Goal: Find contact information: Find contact information

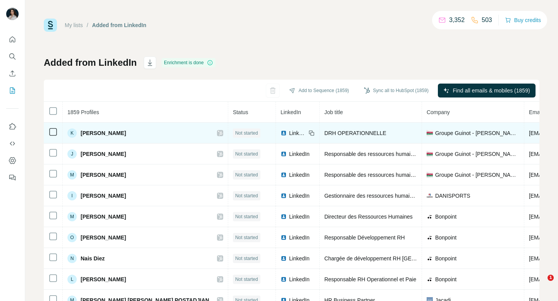
click at [98, 133] on span "[PERSON_NAME]" at bounding box center [103, 133] width 45 height 8
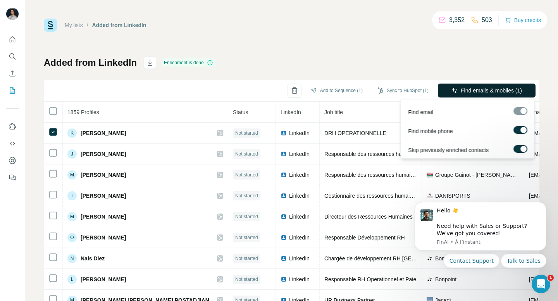
click at [485, 95] on button "Find emails & mobiles (1)" at bounding box center [487, 91] width 98 height 14
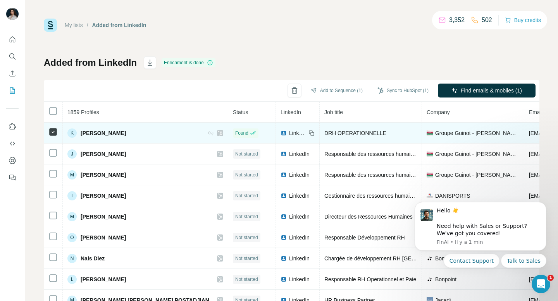
click at [114, 132] on span "[PERSON_NAME]" at bounding box center [103, 133] width 45 height 8
copy div "[PERSON_NAME]"
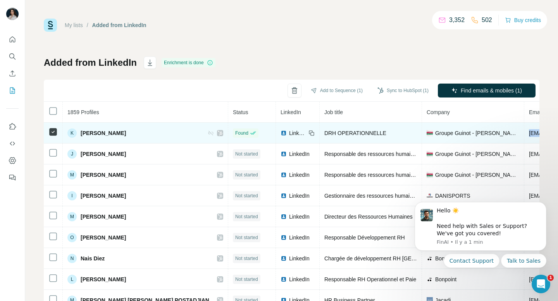
copy span "[EMAIL_ADDRESS][DOMAIN_NAME]"
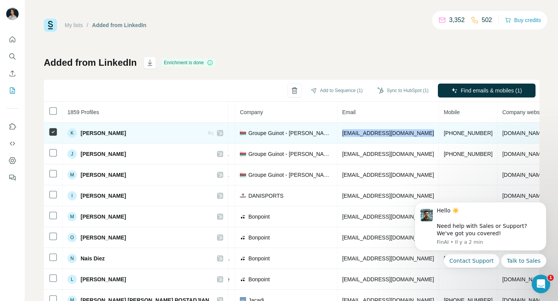
scroll to position [0, 196]
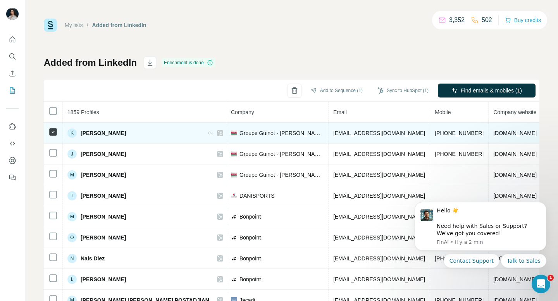
click at [435, 133] on span "[PHONE_NUMBER]" at bounding box center [459, 133] width 49 height 6
copy span "[PHONE_NUMBER]"
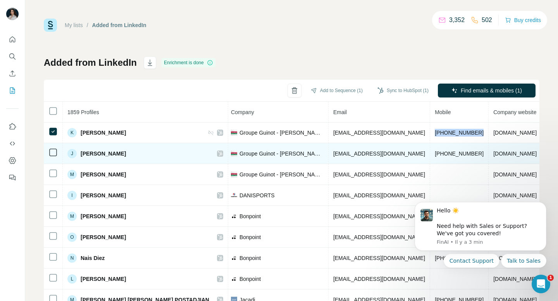
scroll to position [0, 194]
